Goal: Task Accomplishment & Management: Complete application form

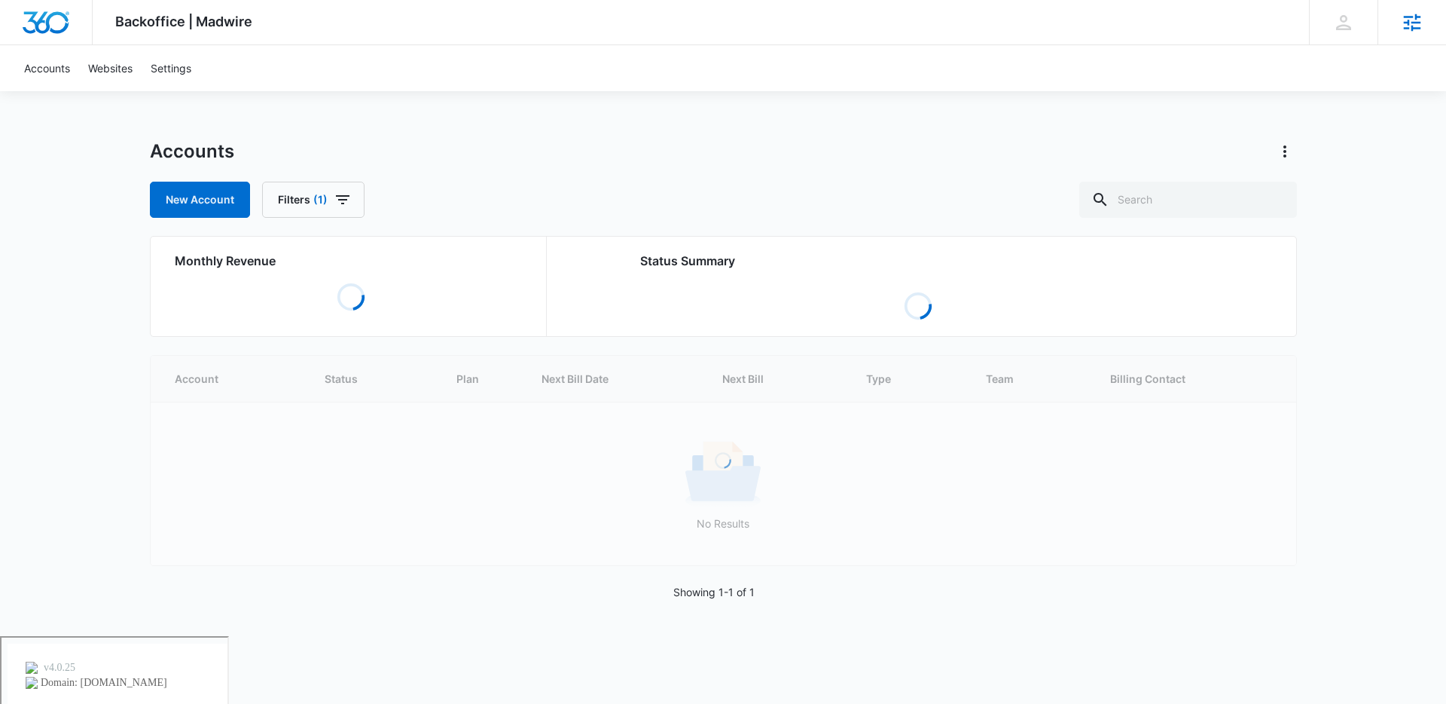
click at [1413, 18] on icon at bounding box center [1412, 22] width 23 height 23
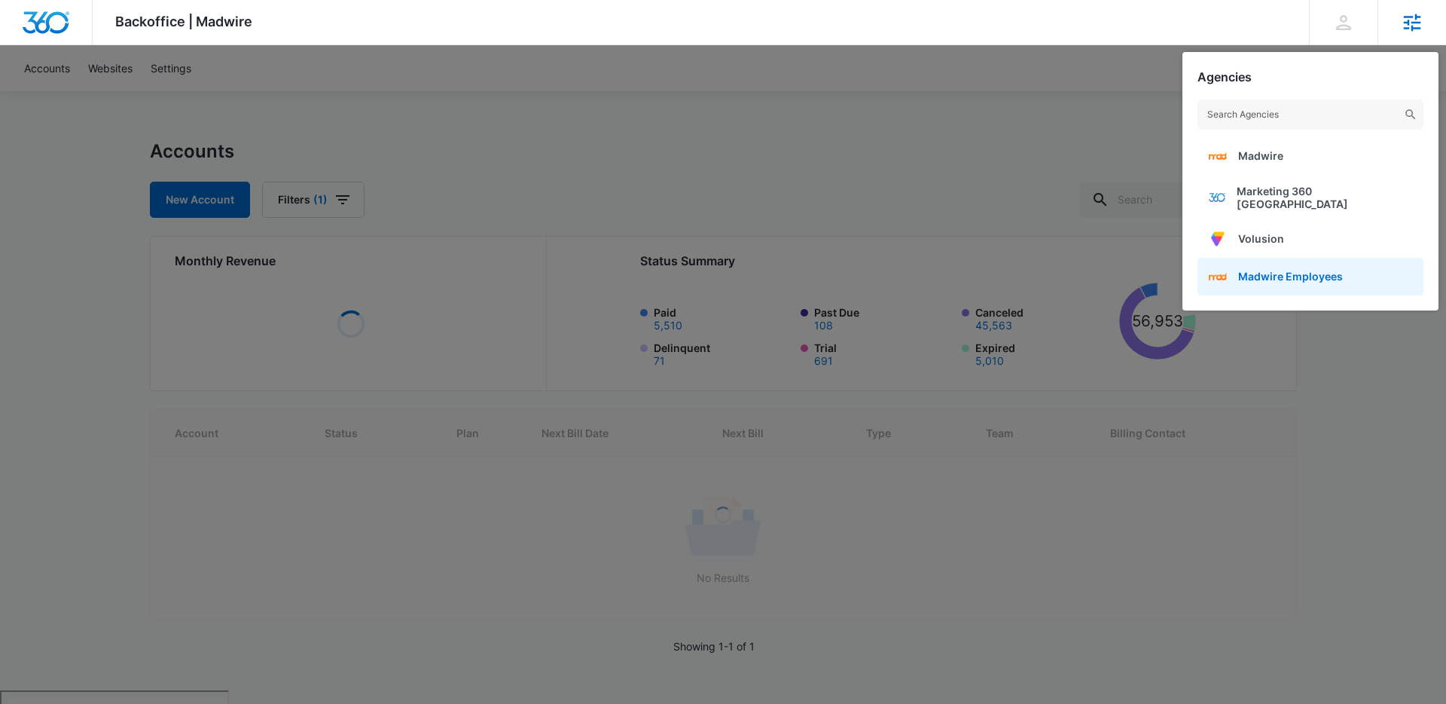
click at [1274, 281] on link "Madwire Employees" at bounding box center [1311, 277] width 226 height 38
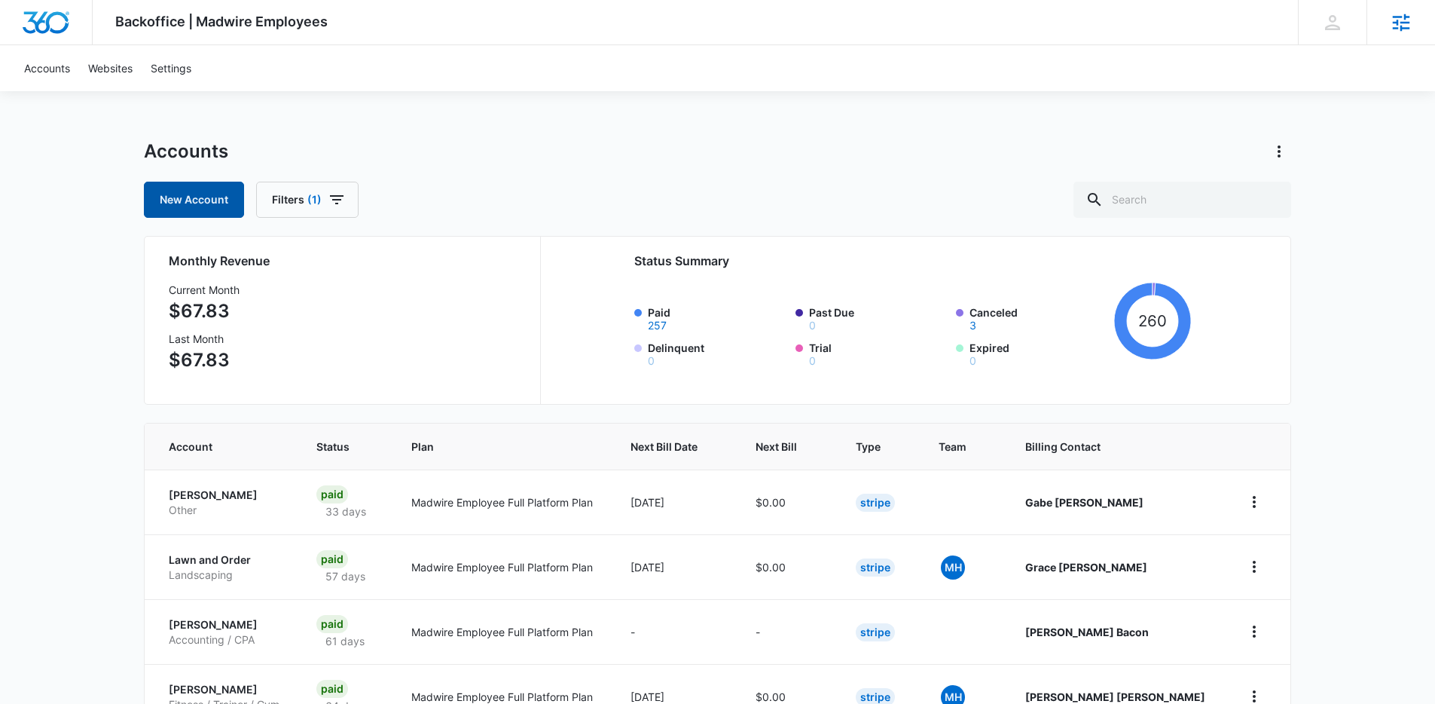
click at [163, 188] on link "New Account" at bounding box center [194, 200] width 100 height 36
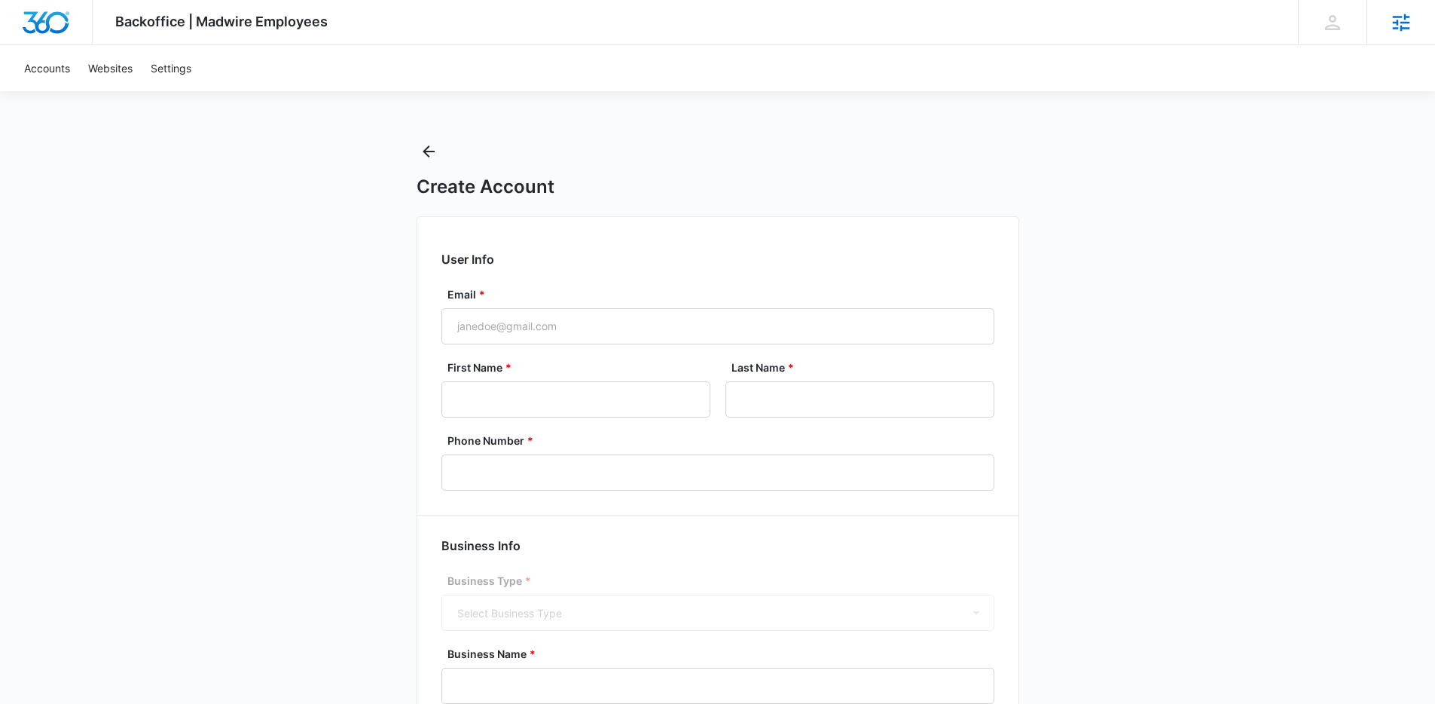
select select "US"
select select "America/[GEOGRAPHIC_DATA]"
click at [530, 325] on input "Email *" at bounding box center [717, 326] width 553 height 36
paste input "[EMAIL_ADDRESS][DOMAIN_NAME]"
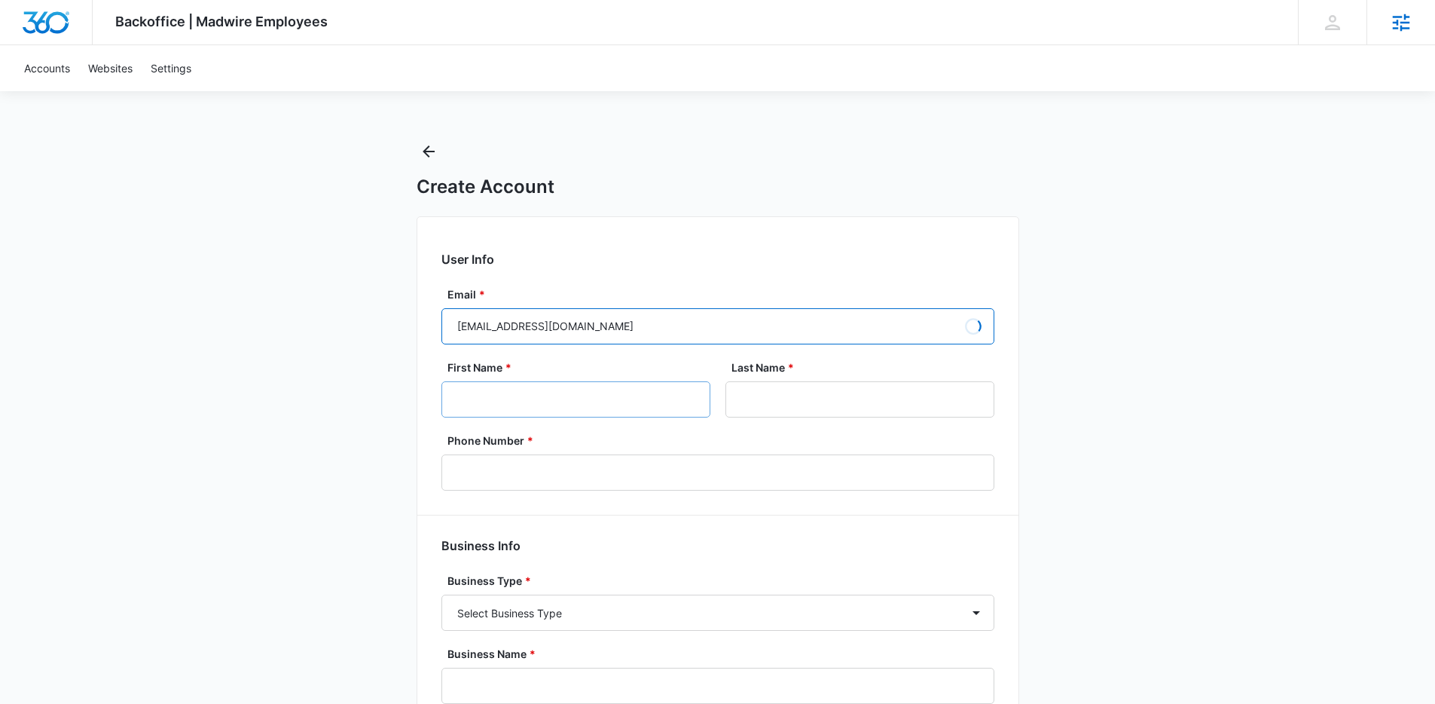
type input "[EMAIL_ADDRESS][DOMAIN_NAME]"
click at [528, 389] on input "First Name *" at bounding box center [575, 399] width 269 height 36
type input "garret"
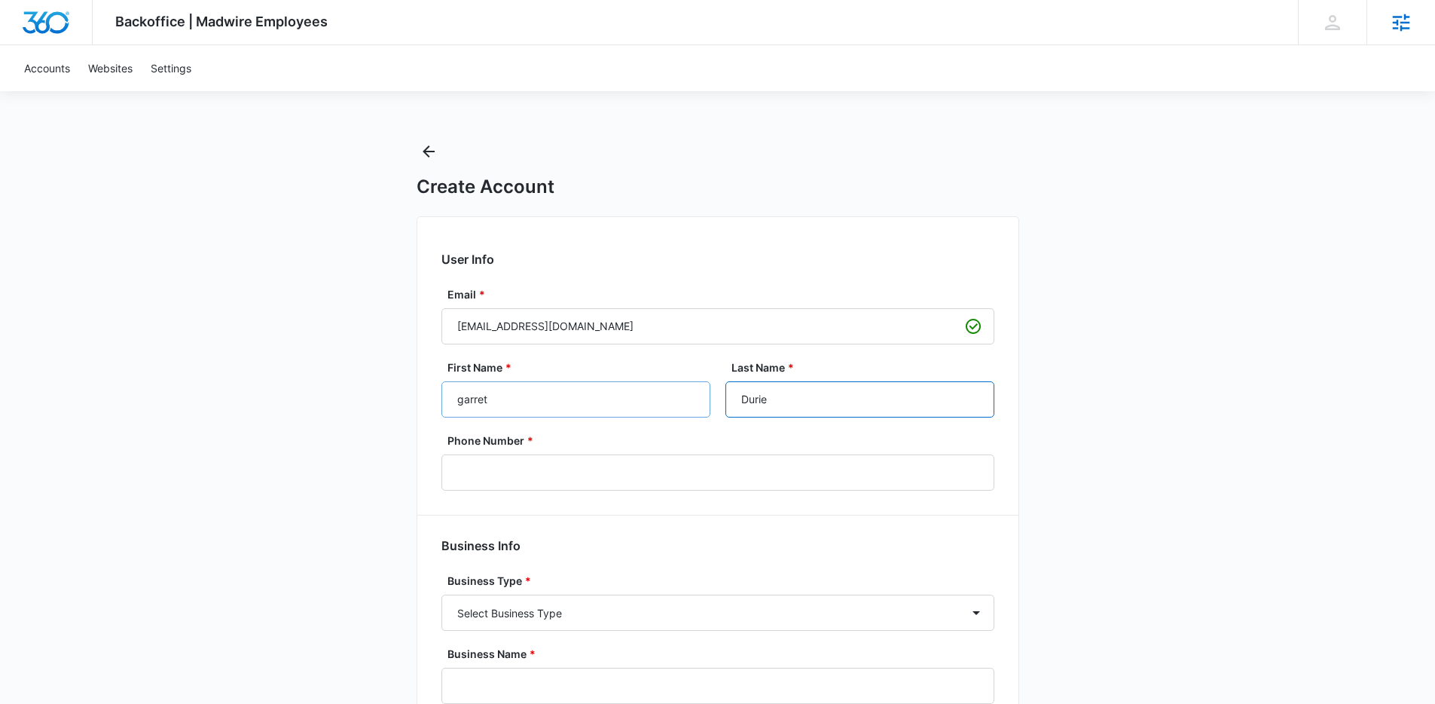
type input "Durie"
click at [460, 400] on input "garret" at bounding box center [575, 399] width 269 height 36
type input "Garret"
click at [547, 475] on input "Phone Number *" at bounding box center [717, 472] width 553 height 36
paste input "[PHONE_NUMBER]"
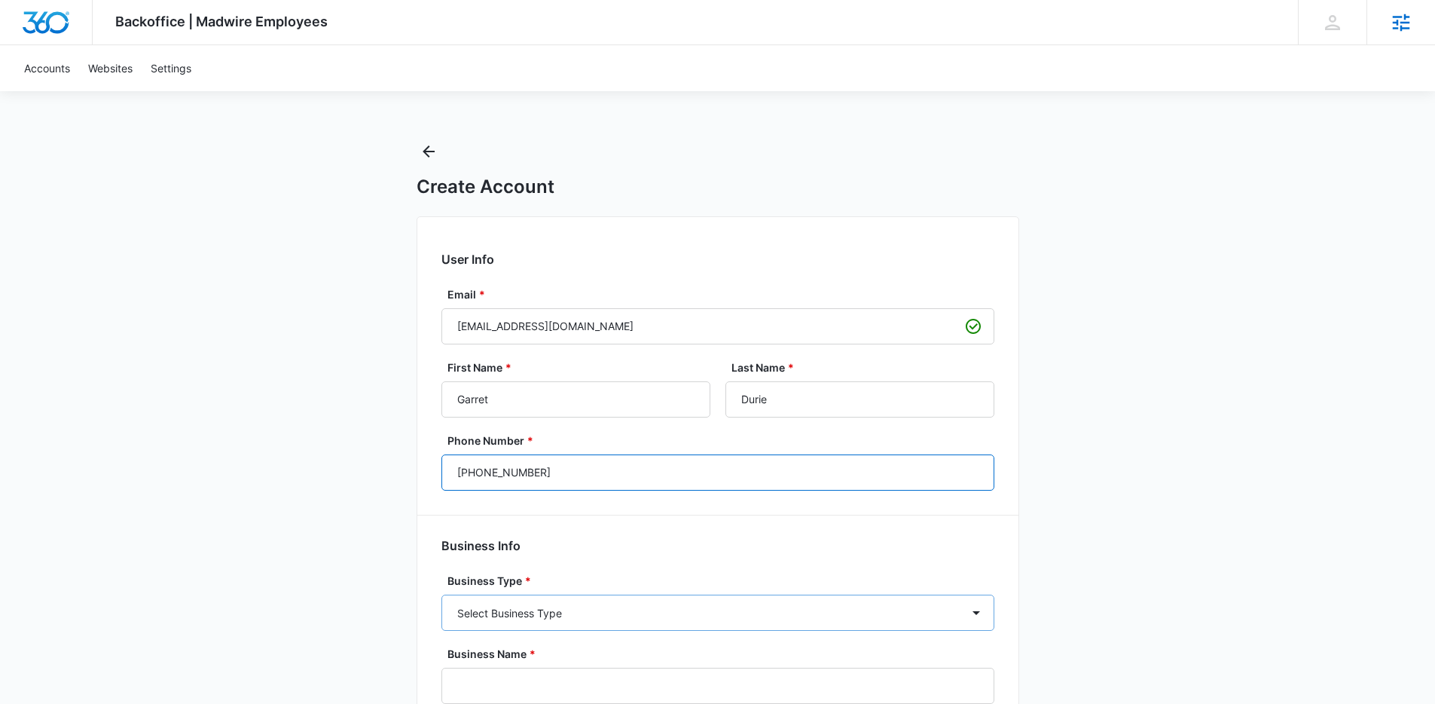
type input "[PHONE_NUMBER]"
click at [591, 618] on select "Select Business Type Accounting / CPA Assisted Living Attorney / Law Firm Auto …" at bounding box center [717, 612] width 553 height 36
select select "52"
click at [441, 594] on select "Select Business Type Accounting / CPA Assisted Living Attorney / Law Firm Auto …" at bounding box center [717, 612] width 553 height 36
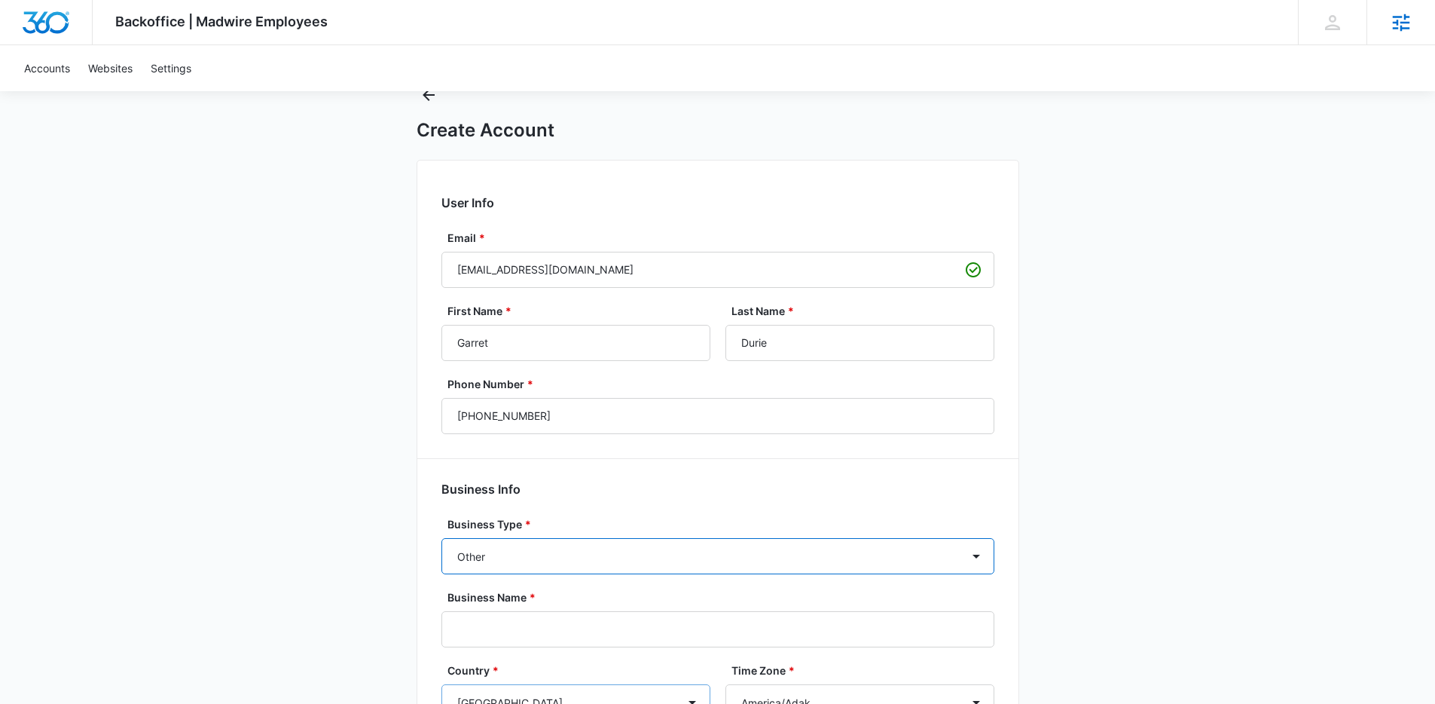
scroll to position [170, 0]
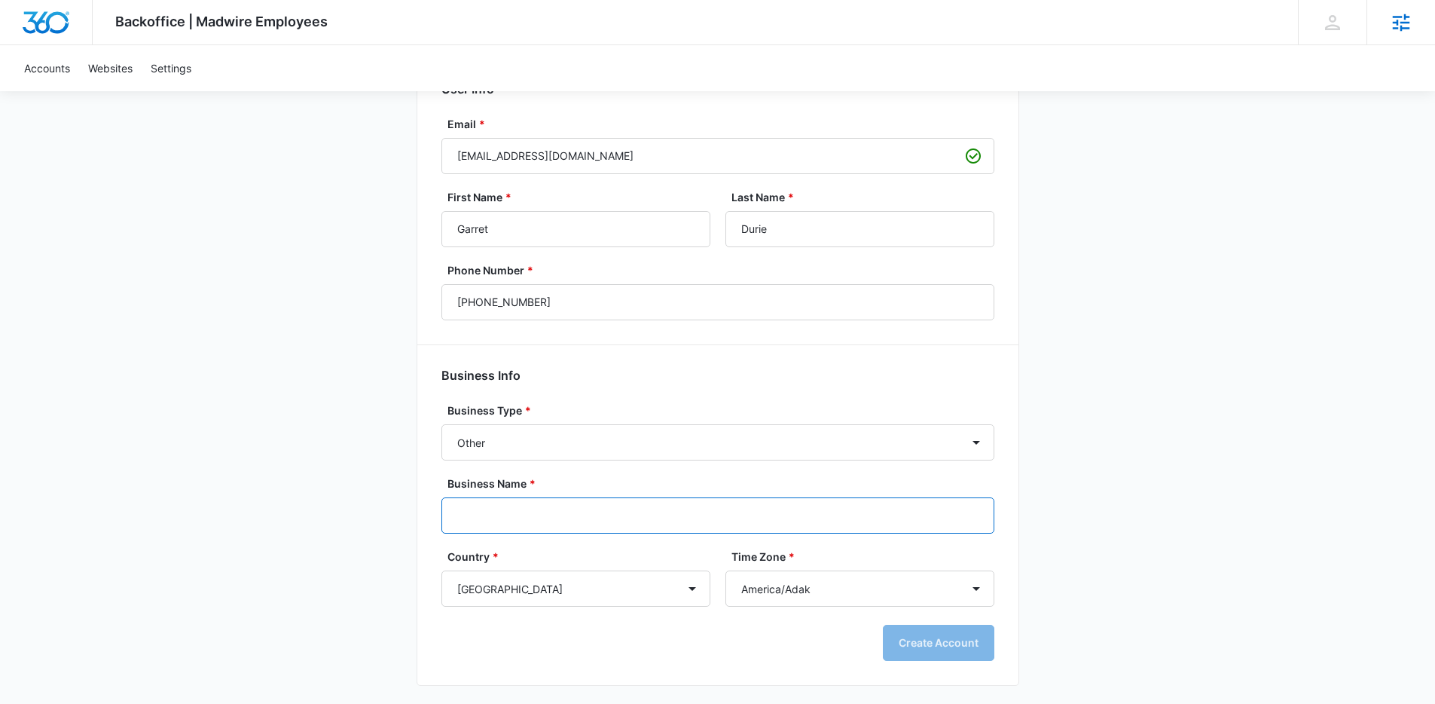
click at [547, 508] on input "Business Name *" at bounding box center [717, 515] width 553 height 36
type input "[PERSON_NAME]"
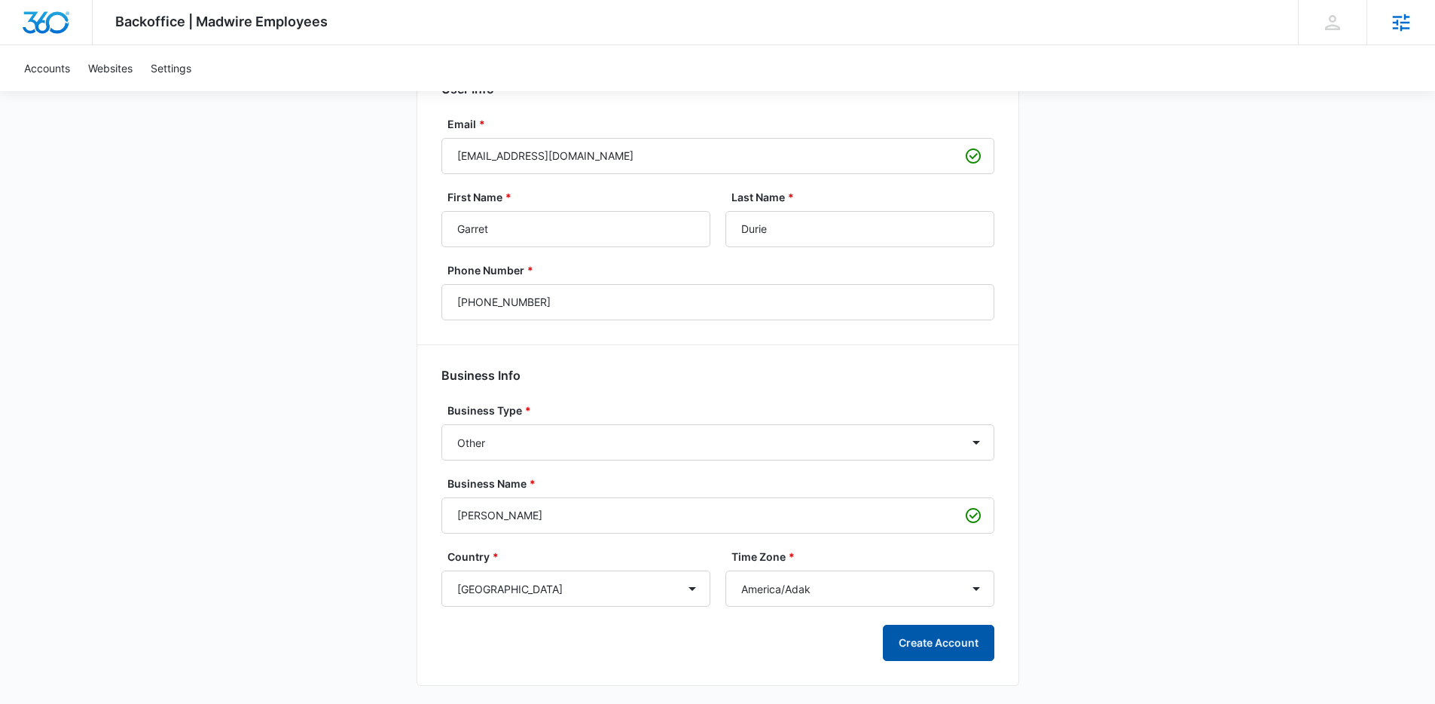
click at [896, 647] on button "Create Account" at bounding box center [938, 642] width 111 height 36
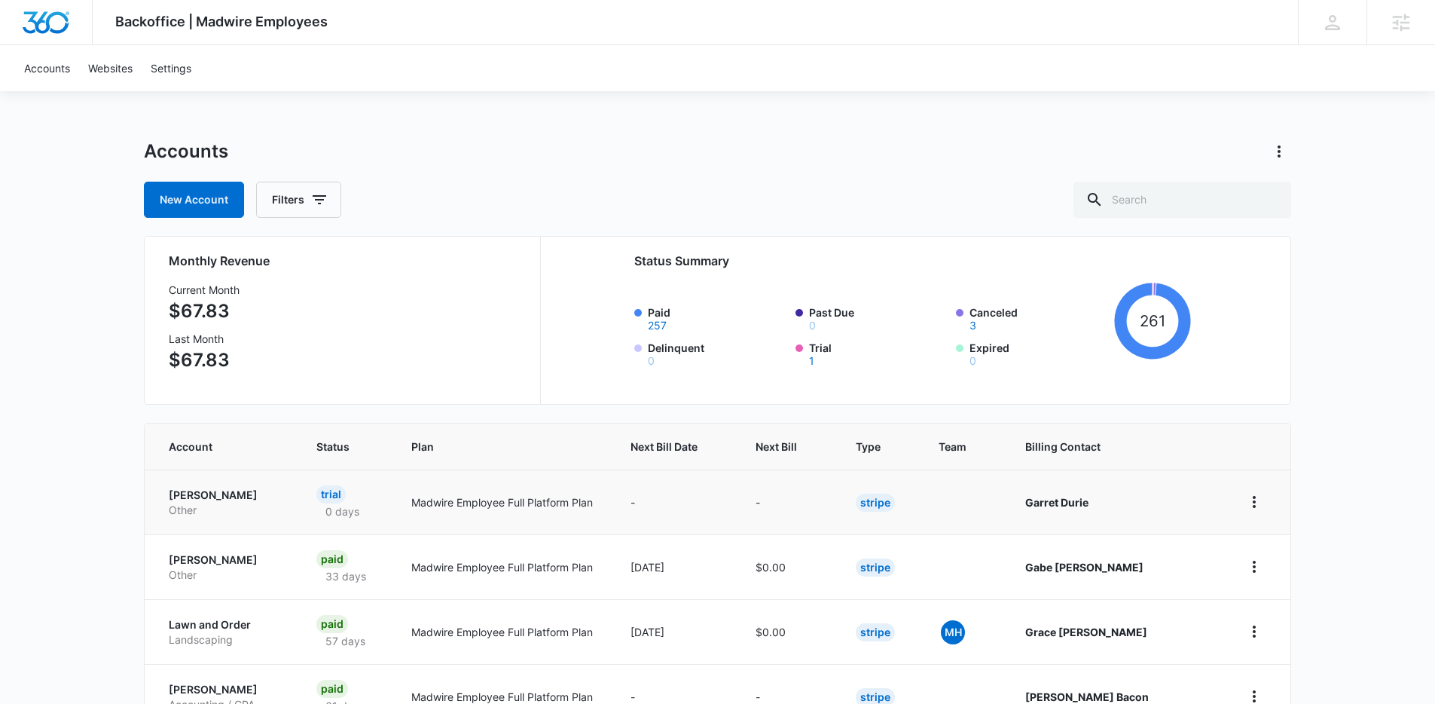
click at [207, 502] on p "Other" at bounding box center [224, 509] width 111 height 15
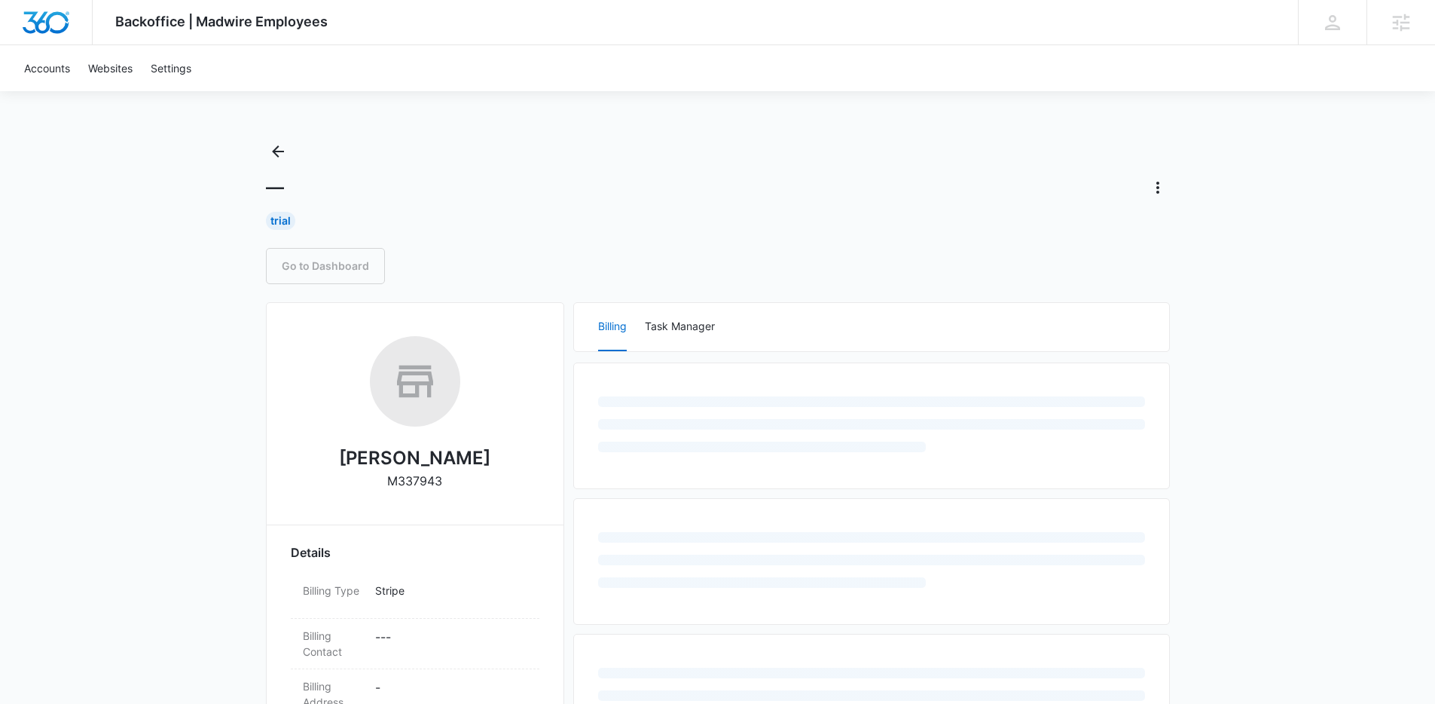
drag, startPoint x: 465, startPoint y: 486, endPoint x: 362, endPoint y: 463, distance: 105.8
click at [369, 472] on div "[PERSON_NAME] M337943" at bounding box center [415, 418] width 249 height 164
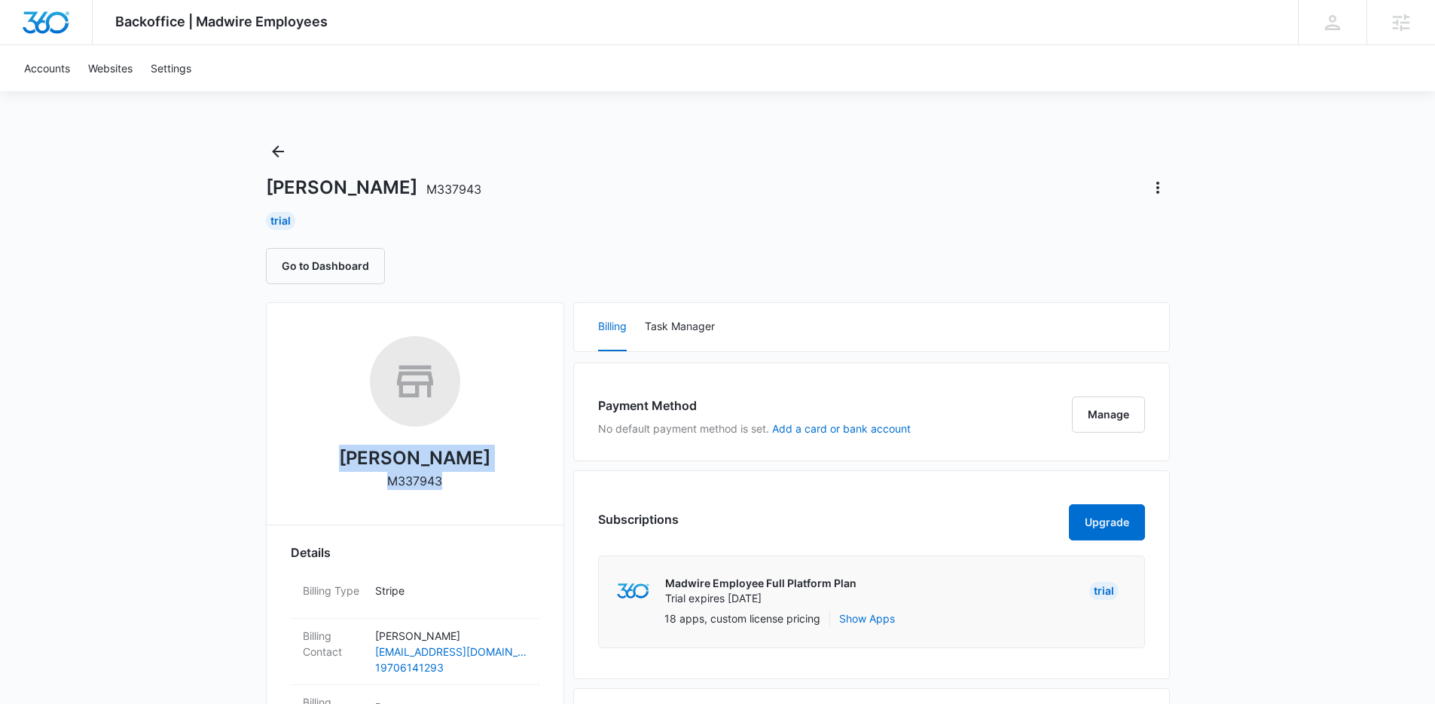
drag, startPoint x: 360, startPoint y: 458, endPoint x: 450, endPoint y: 492, distance: 96.5
click at [450, 492] on div "[PERSON_NAME] M337943" at bounding box center [415, 418] width 249 height 164
copy div "[PERSON_NAME] M337943"
